Goal: Task Accomplishment & Management: Manage account settings

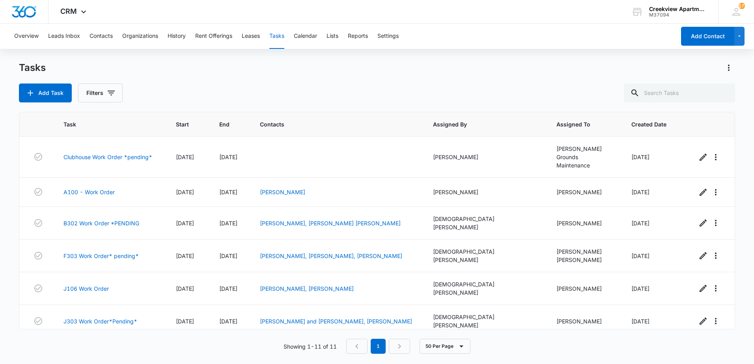
scroll to position [135, 0]
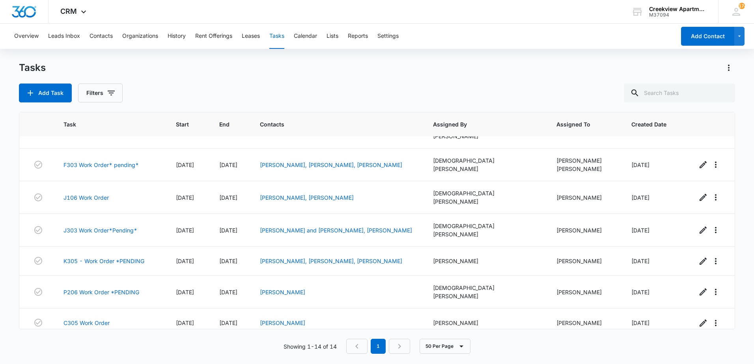
scroll to position [223, 0]
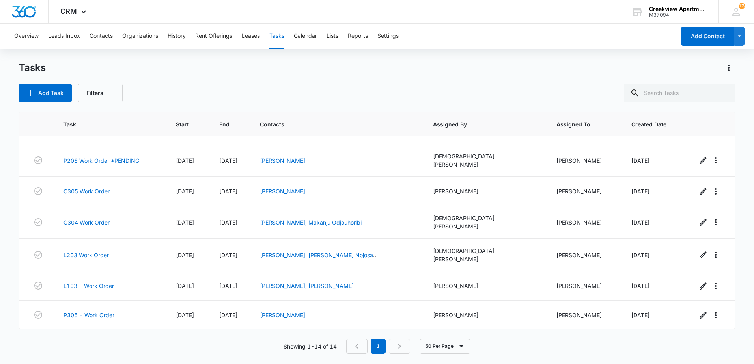
click at [92, 340] on link "H106 - Work Order" at bounding box center [88, 344] width 51 height 8
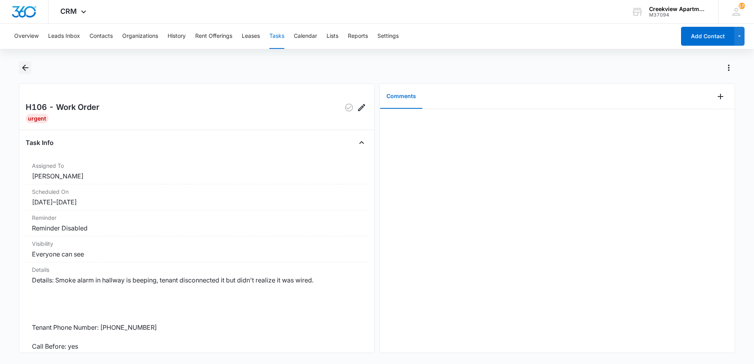
click at [26, 65] on icon "Back" at bounding box center [25, 67] width 9 height 9
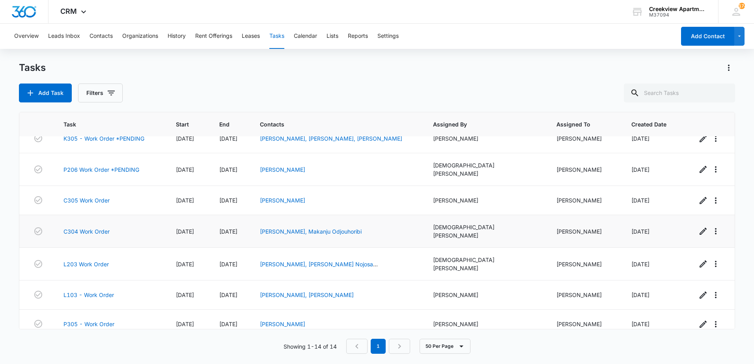
scroll to position [223, 0]
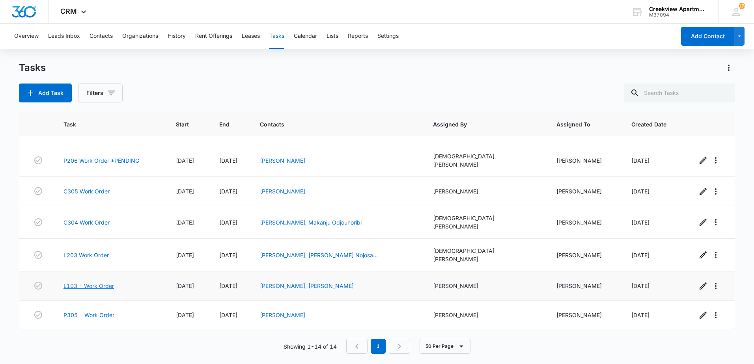
click at [92, 282] on link "L103 - Work Order" at bounding box center [88, 286] width 50 height 8
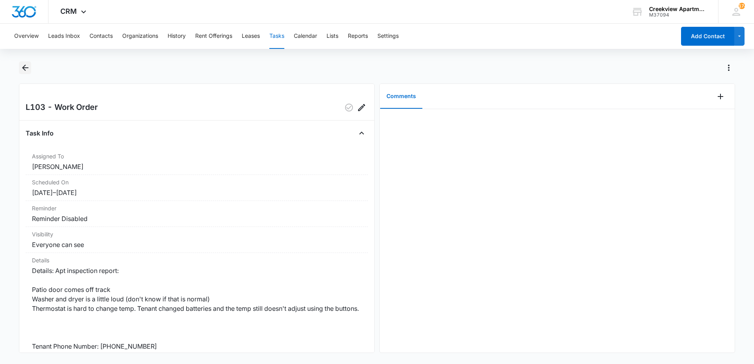
click at [24, 68] on icon "Back" at bounding box center [25, 68] width 6 height 6
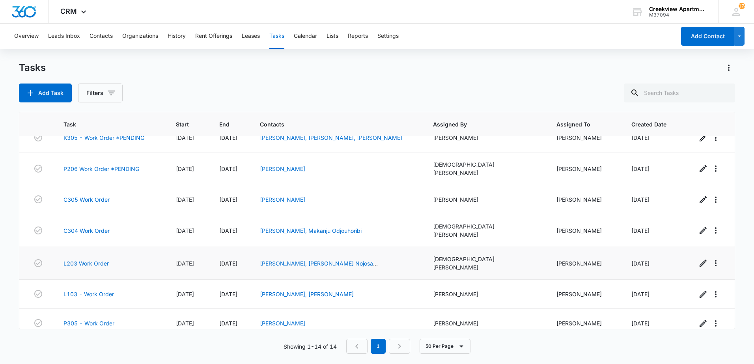
scroll to position [223, 0]
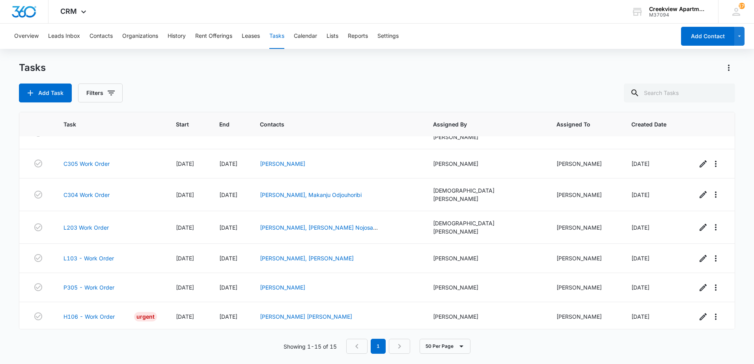
scroll to position [252, 0]
click at [102, 340] on link "N205 - Work Order" at bounding box center [89, 344] width 52 height 8
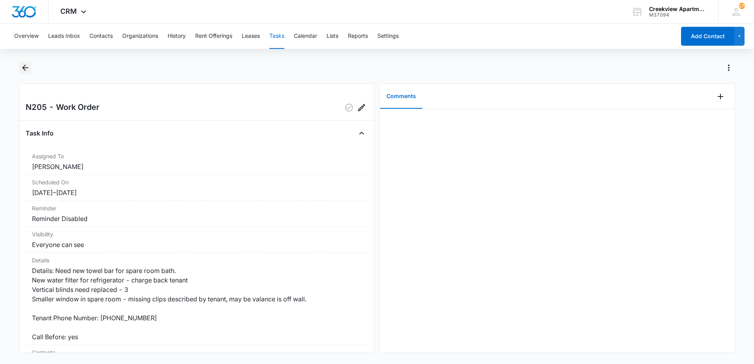
click at [28, 69] on icon "Back" at bounding box center [25, 67] width 9 height 9
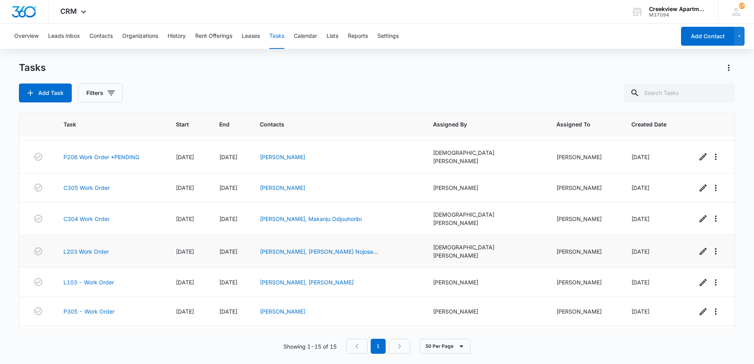
scroll to position [213, 0]
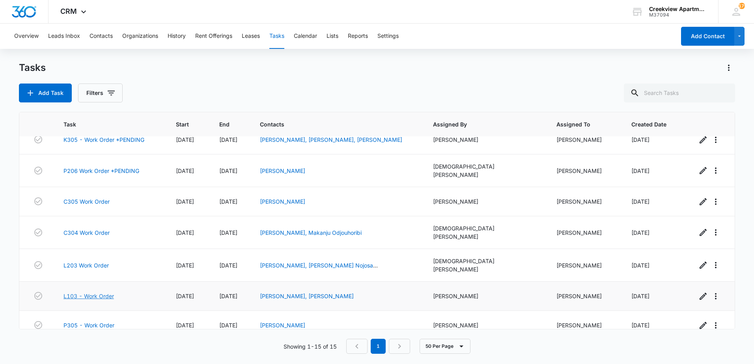
click at [85, 292] on link "L103 - Work Order" at bounding box center [88, 296] width 50 height 8
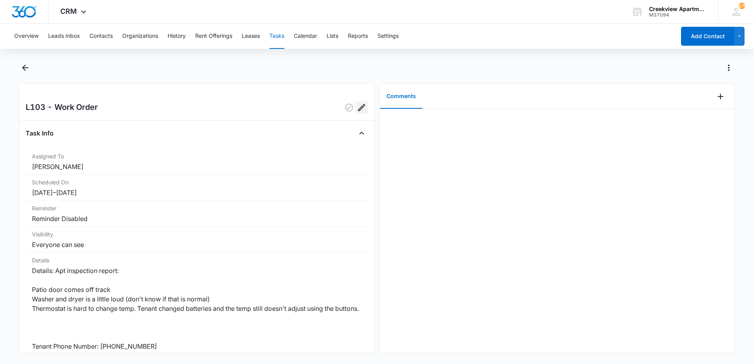
click at [359, 110] on icon "Edit" at bounding box center [361, 107] width 9 height 9
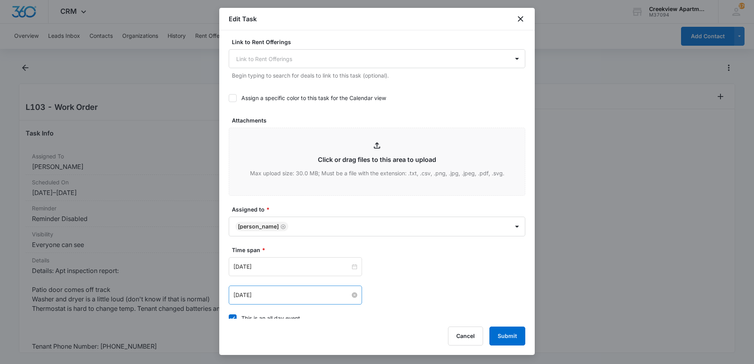
scroll to position [355, 0]
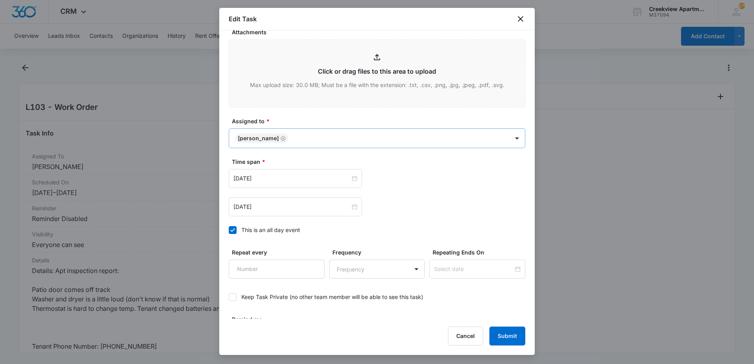
click at [338, 133] on body "CRM Apps Reputation Websites Forms CRM Email Content Intelligence Files Brand S…" at bounding box center [377, 182] width 754 height 364
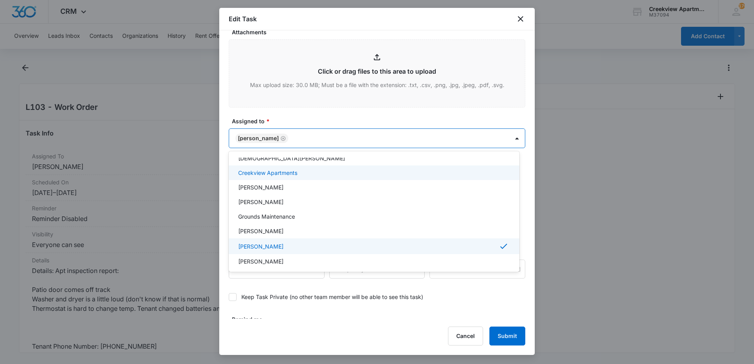
scroll to position [79, 0]
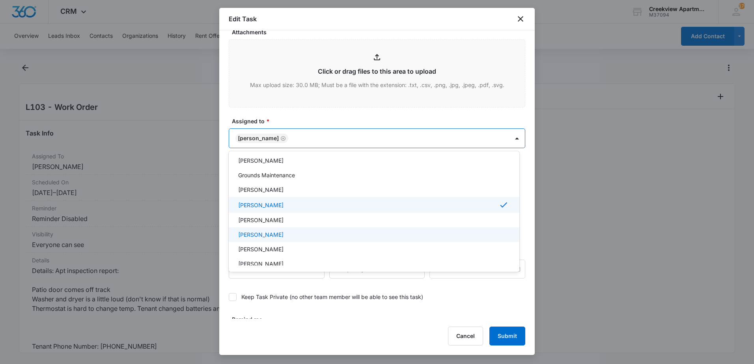
click at [272, 231] on p "[PERSON_NAME]" at bounding box center [260, 235] width 45 height 8
click at [220, 233] on div at bounding box center [377, 182] width 754 height 364
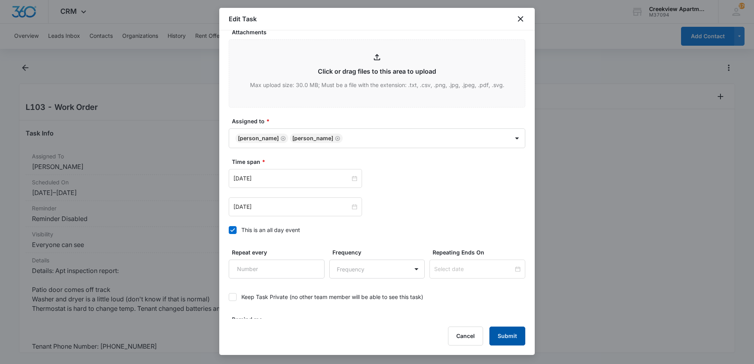
click at [507, 336] on button "Submit" at bounding box center [507, 336] width 36 height 19
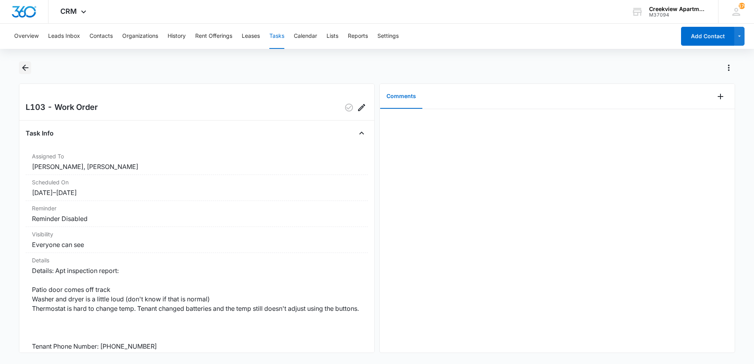
click at [28, 68] on icon "Back" at bounding box center [25, 68] width 6 height 6
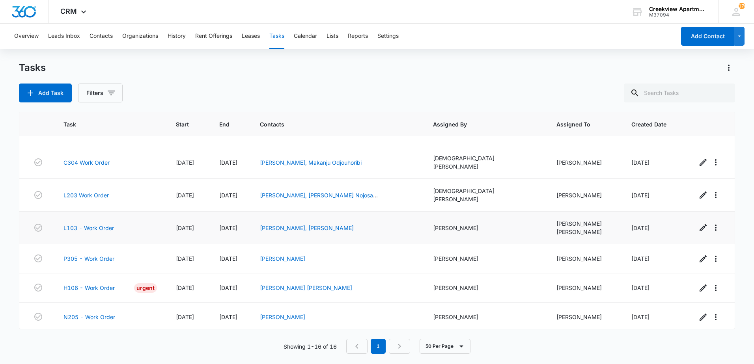
scroll to position [285, 0]
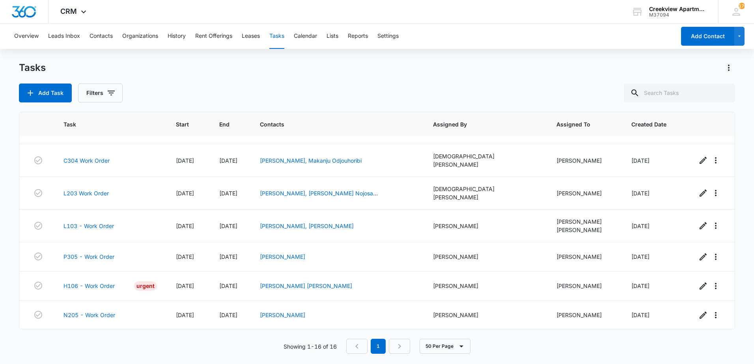
click at [80, 340] on link "D301 Work Order" at bounding box center [86, 344] width 46 height 8
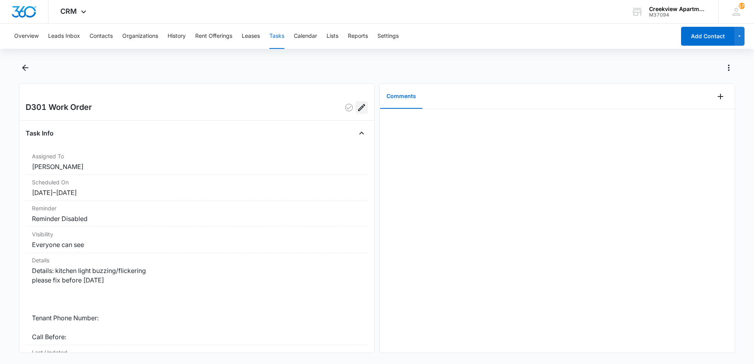
click at [360, 111] on icon "Edit" at bounding box center [361, 107] width 9 height 9
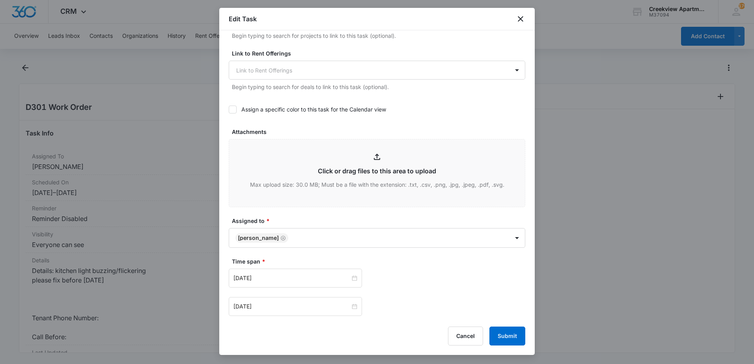
scroll to position [355, 0]
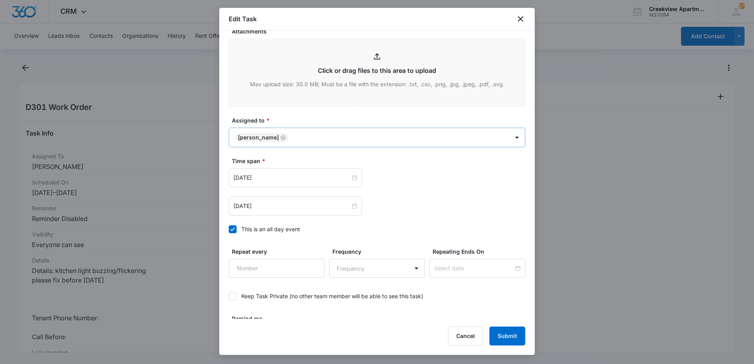
click at [439, 139] on body "CRM Apps Reputation Websites Forms CRM Email Content Intelligence Files Brand S…" at bounding box center [377, 182] width 754 height 364
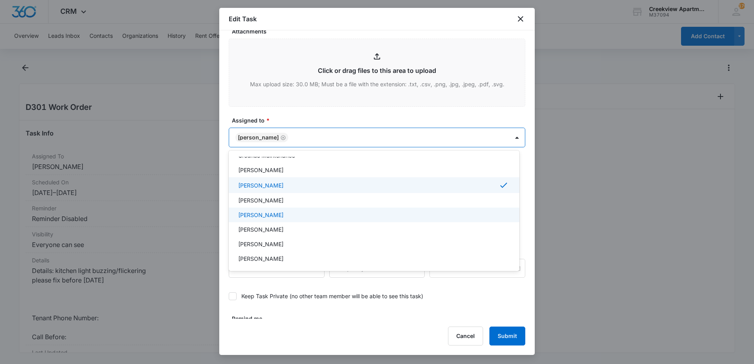
scroll to position [79, 0]
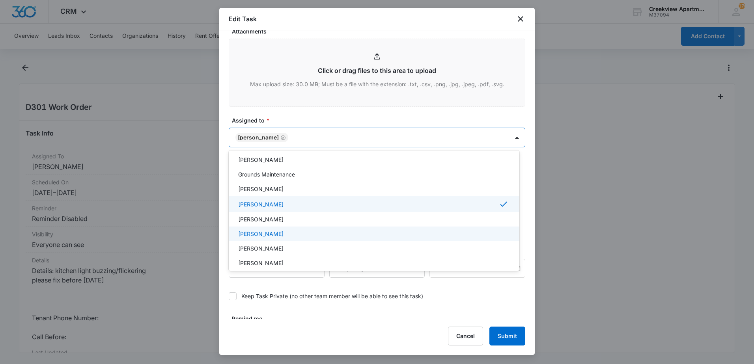
click at [209, 242] on div at bounding box center [377, 182] width 754 height 364
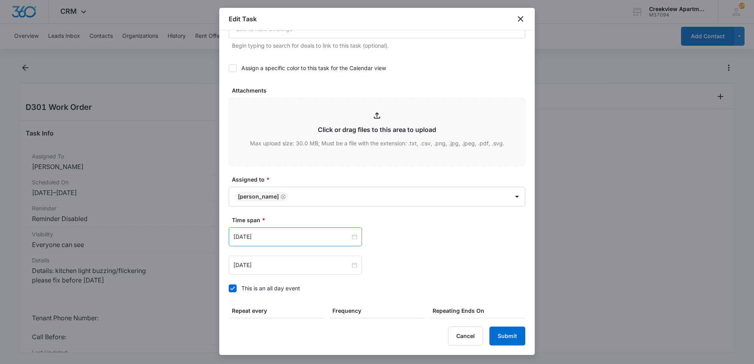
scroll to position [316, 0]
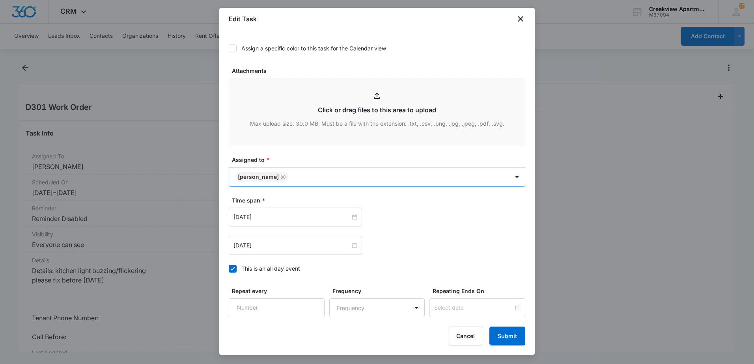
click at [372, 177] on body "CRM Apps Reputation Websites Forms CRM Email Content Intelligence Files Brand S…" at bounding box center [377, 182] width 754 height 364
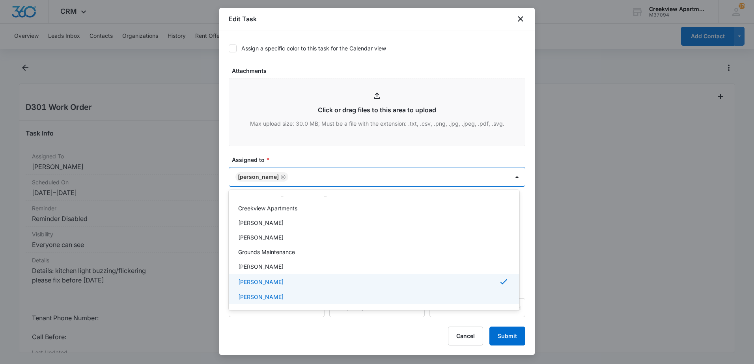
scroll to position [79, 0]
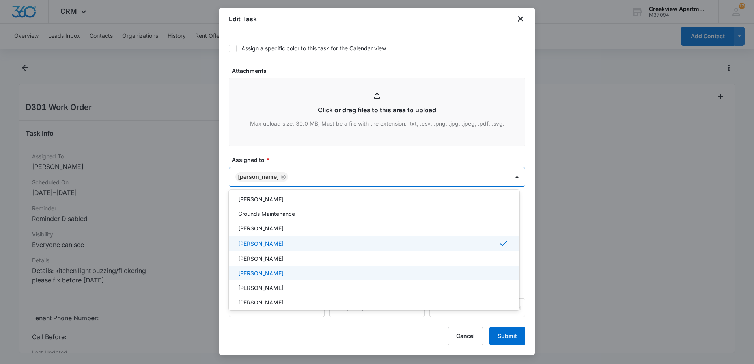
click at [259, 275] on p "[PERSON_NAME]" at bounding box center [260, 273] width 45 height 8
click at [514, 340] on div at bounding box center [377, 182] width 754 height 364
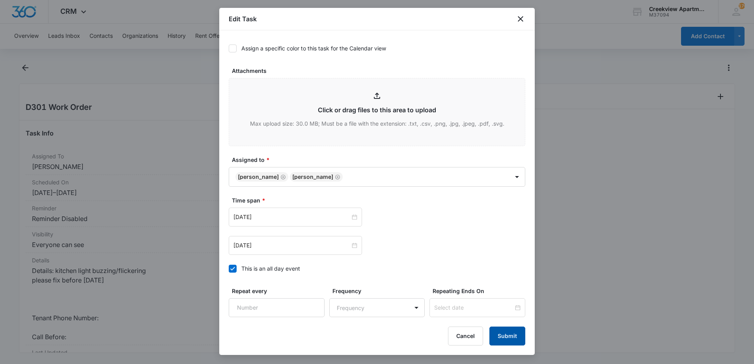
click at [514, 336] on button "Submit" at bounding box center [507, 336] width 36 height 19
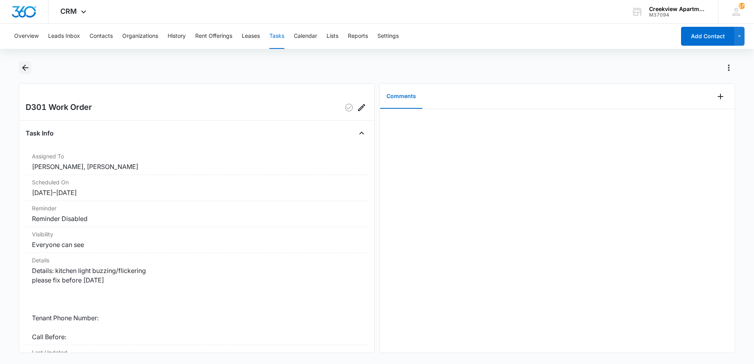
click at [21, 65] on icon "Back" at bounding box center [25, 67] width 9 height 9
